Goal: Task Accomplishment & Management: Manage account settings

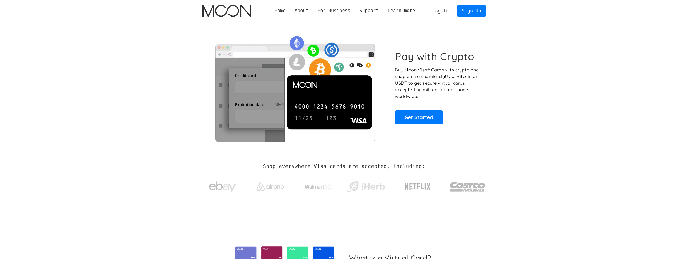
click at [443, 11] on link "Log In" at bounding box center [440, 11] width 25 height 12
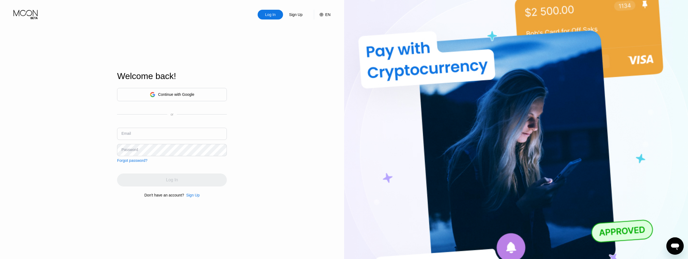
click at [179, 92] on div "Continue with Google" at bounding box center [176, 94] width 36 height 4
